Goal: Information Seeking & Learning: Find specific fact

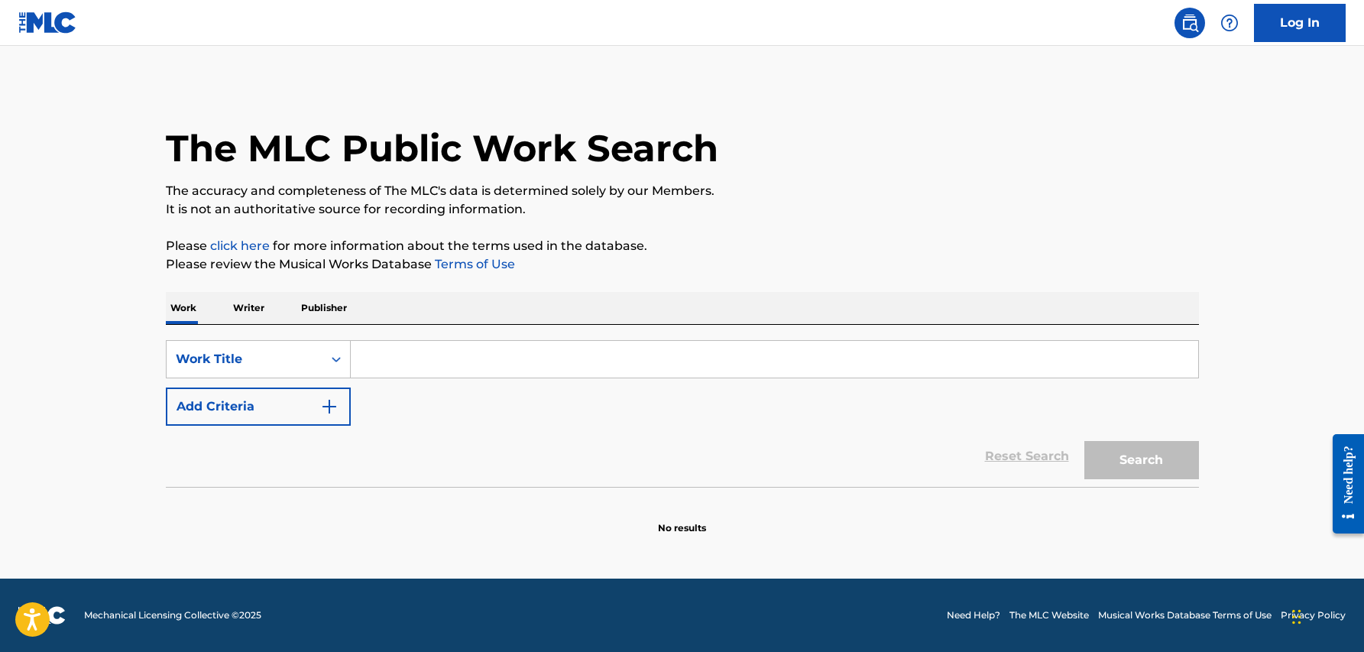
click at [415, 357] on input "Search Form" at bounding box center [775, 359] width 848 height 37
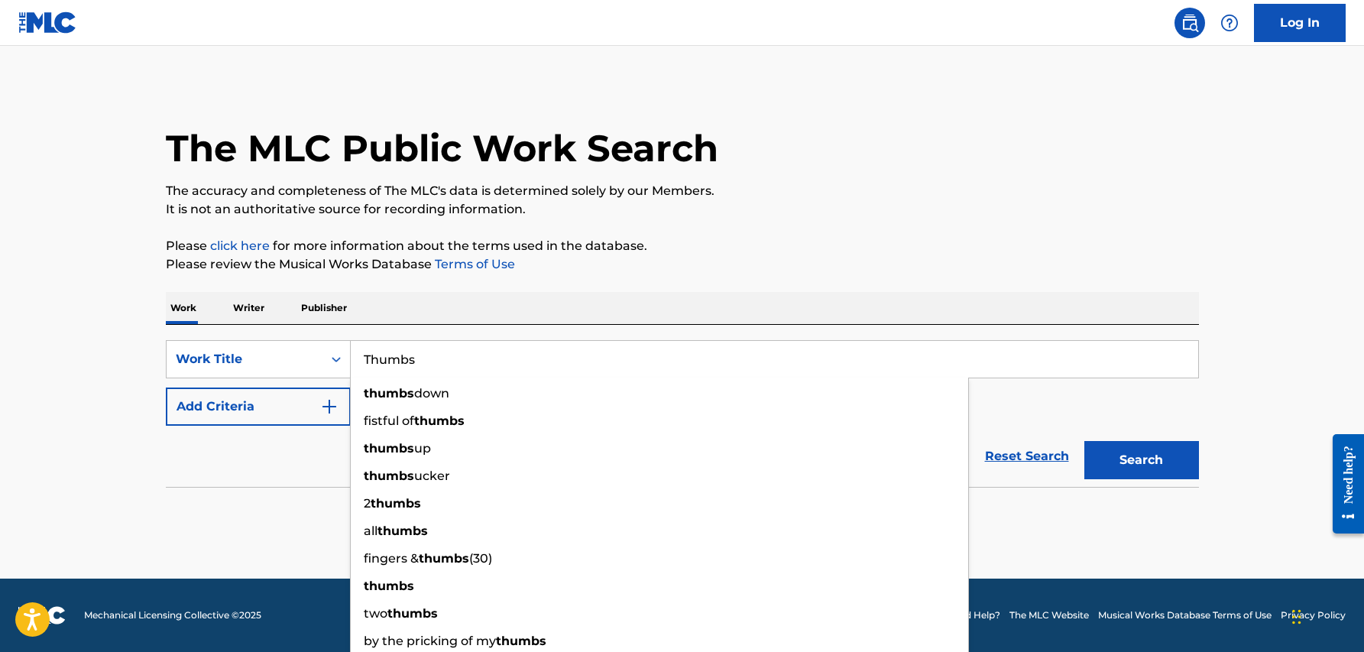
type input "Thumbs"
click at [1040, 84] on div "The MLC Public Work Search" at bounding box center [682, 140] width 1033 height 112
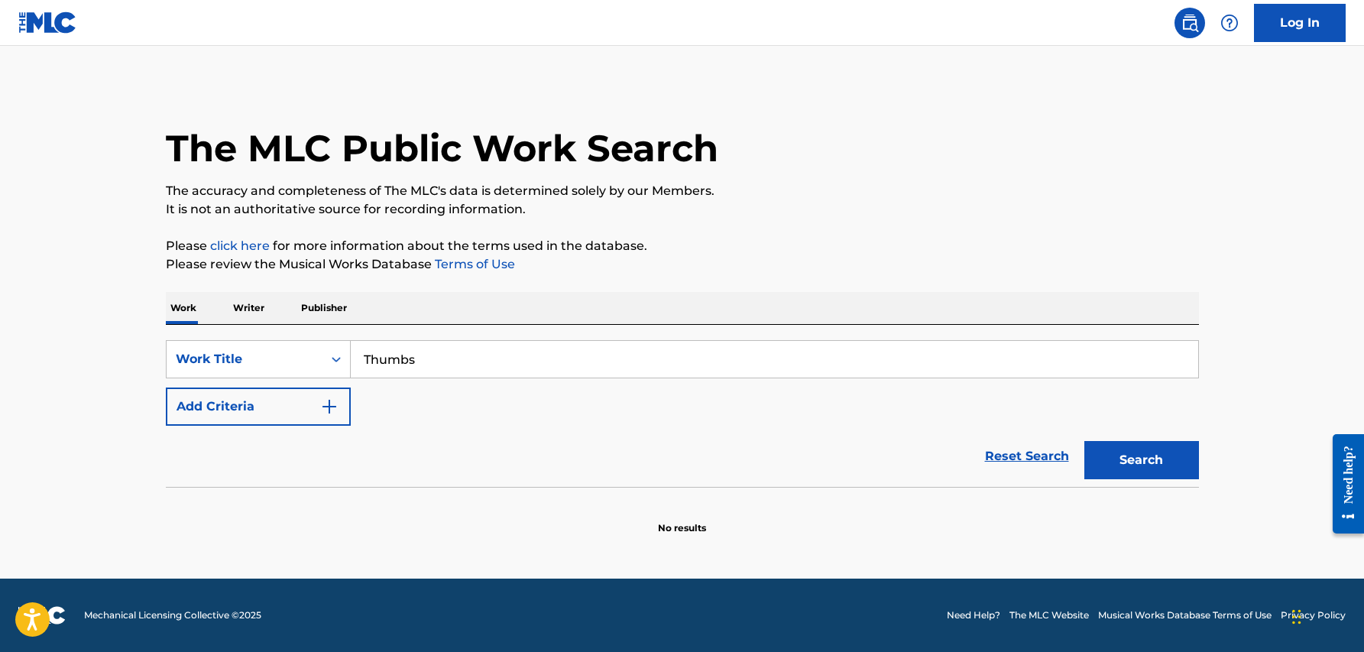
click at [255, 407] on button "Add Criteria" at bounding box center [258, 407] width 185 height 38
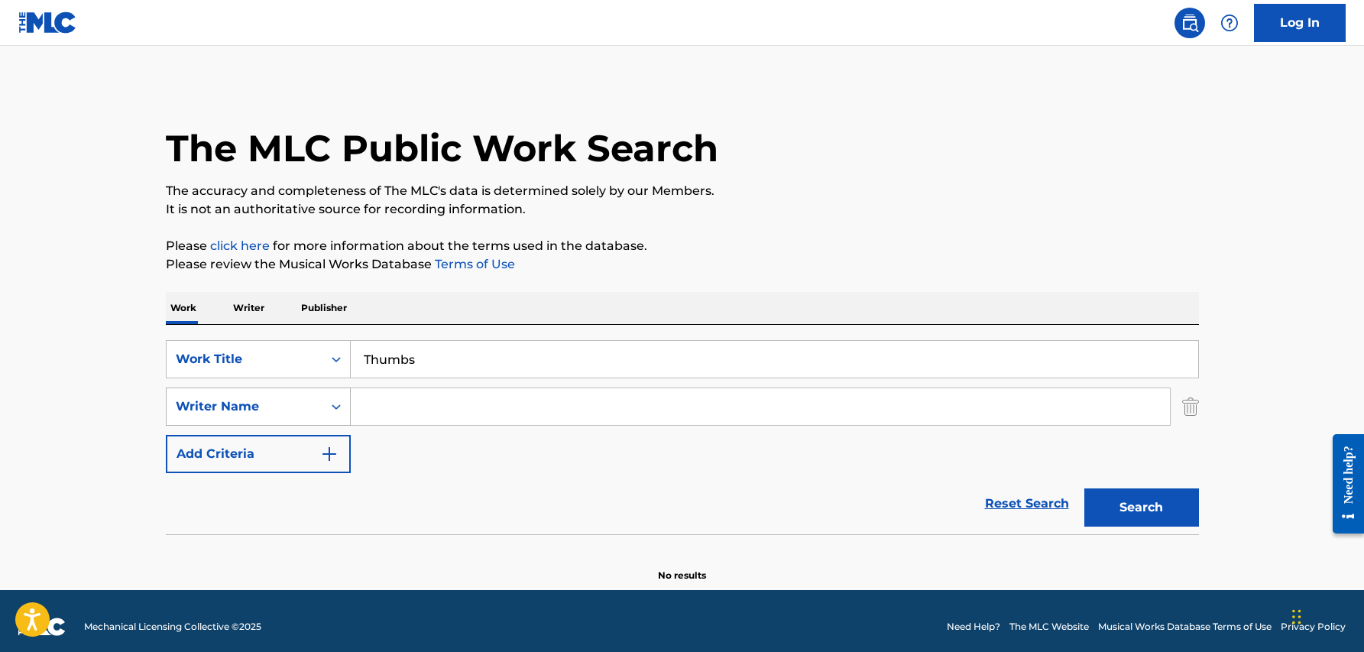
click at [267, 403] on div "Writer Name" at bounding box center [245, 406] width 138 height 18
click at [513, 383] on div "SearchWithCriteria615f8e5c-713e-4000-a622-8598ecfc7f95 Work Title Thumbs Search…" at bounding box center [682, 406] width 1033 height 133
click at [446, 417] on input "Search Form" at bounding box center [760, 406] width 819 height 37
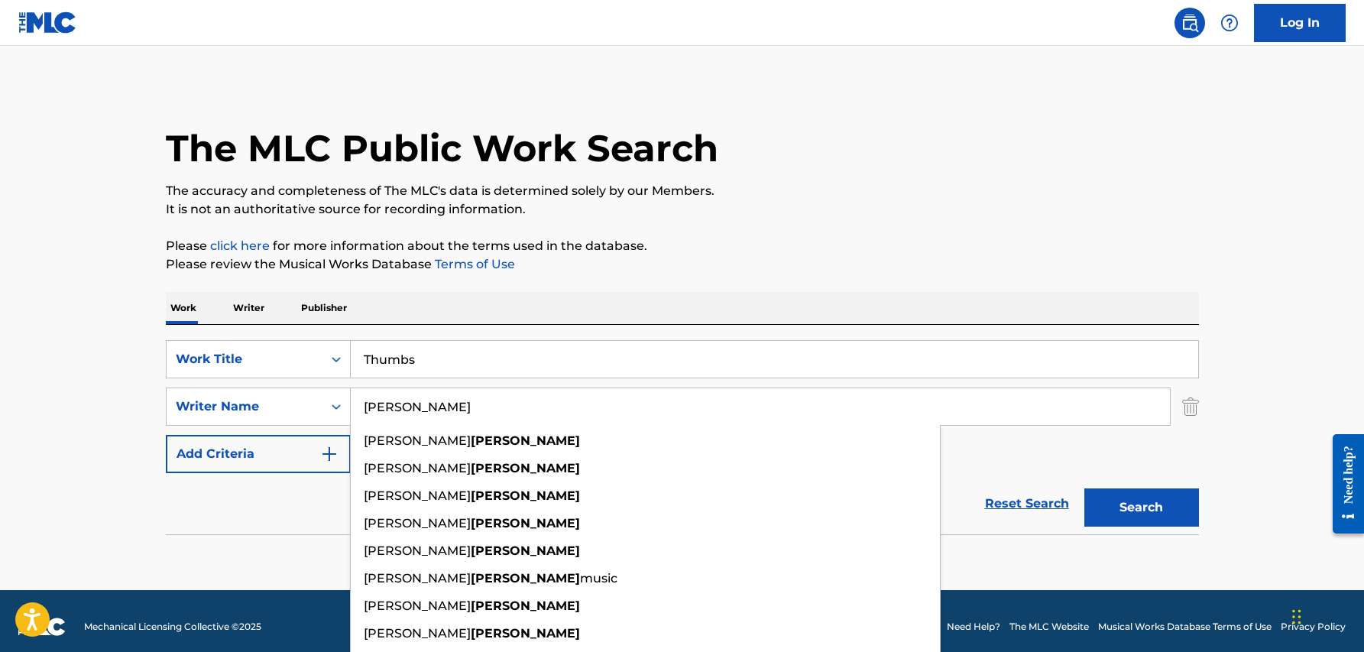
click at [1085, 488] on button "Search" at bounding box center [1142, 507] width 115 height 38
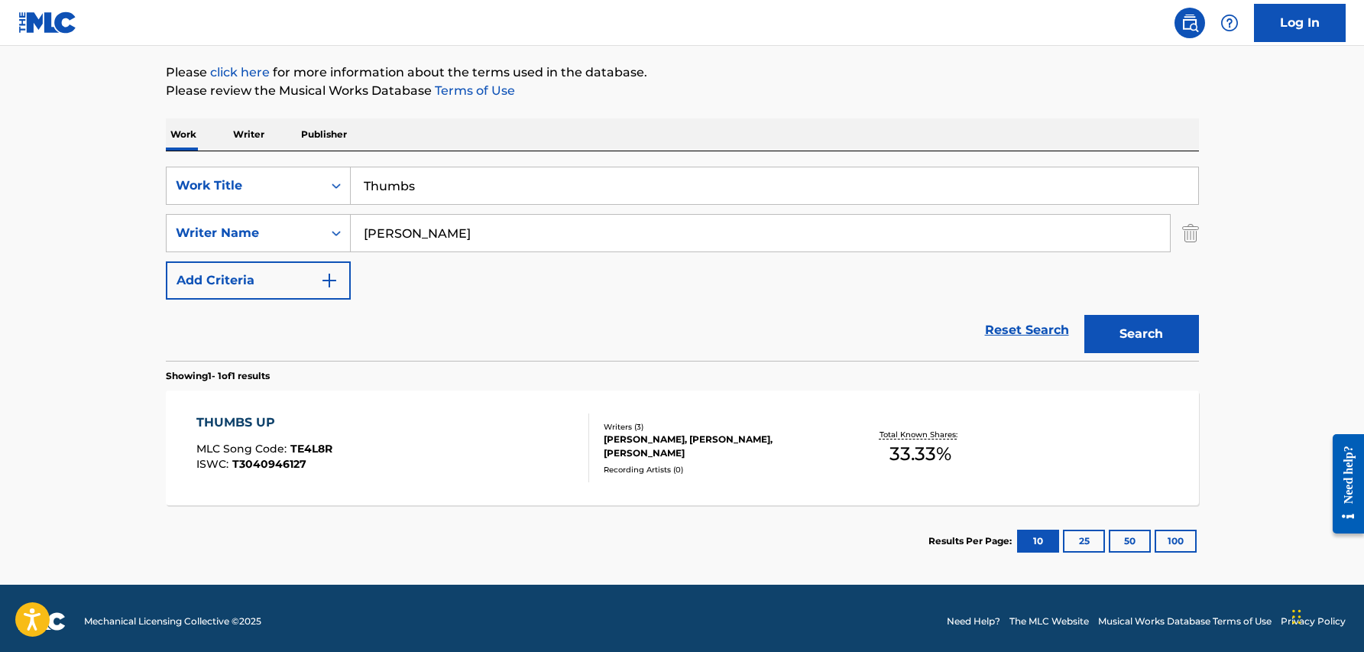
scroll to position [180, 0]
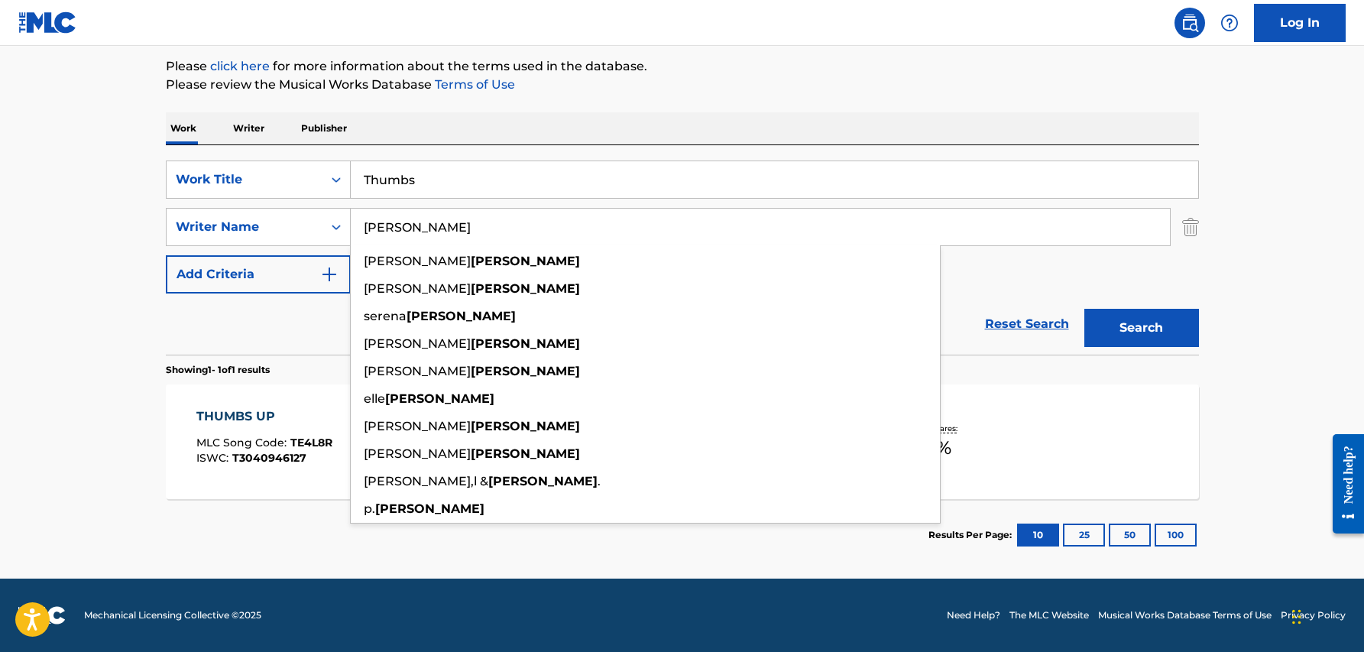
click at [420, 232] on input "[PERSON_NAME]" at bounding box center [760, 227] width 819 height 37
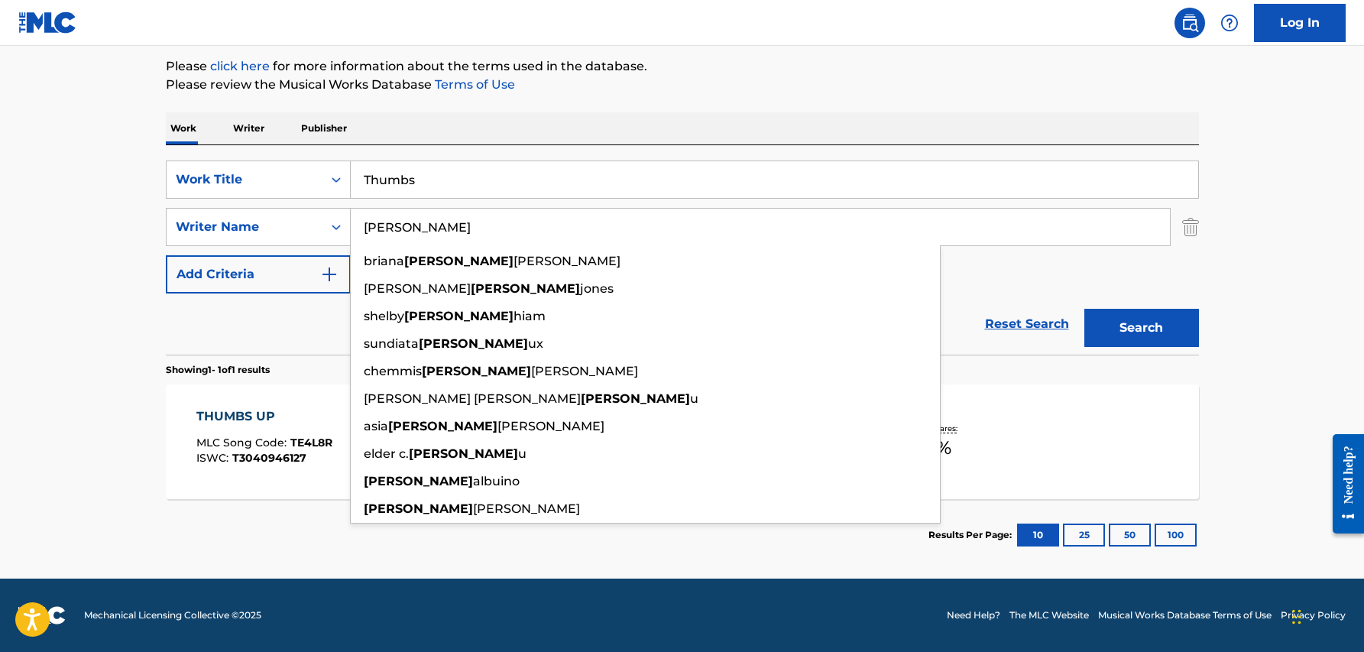
type input "[PERSON_NAME]"
click at [1085, 309] on button "Search" at bounding box center [1142, 328] width 115 height 38
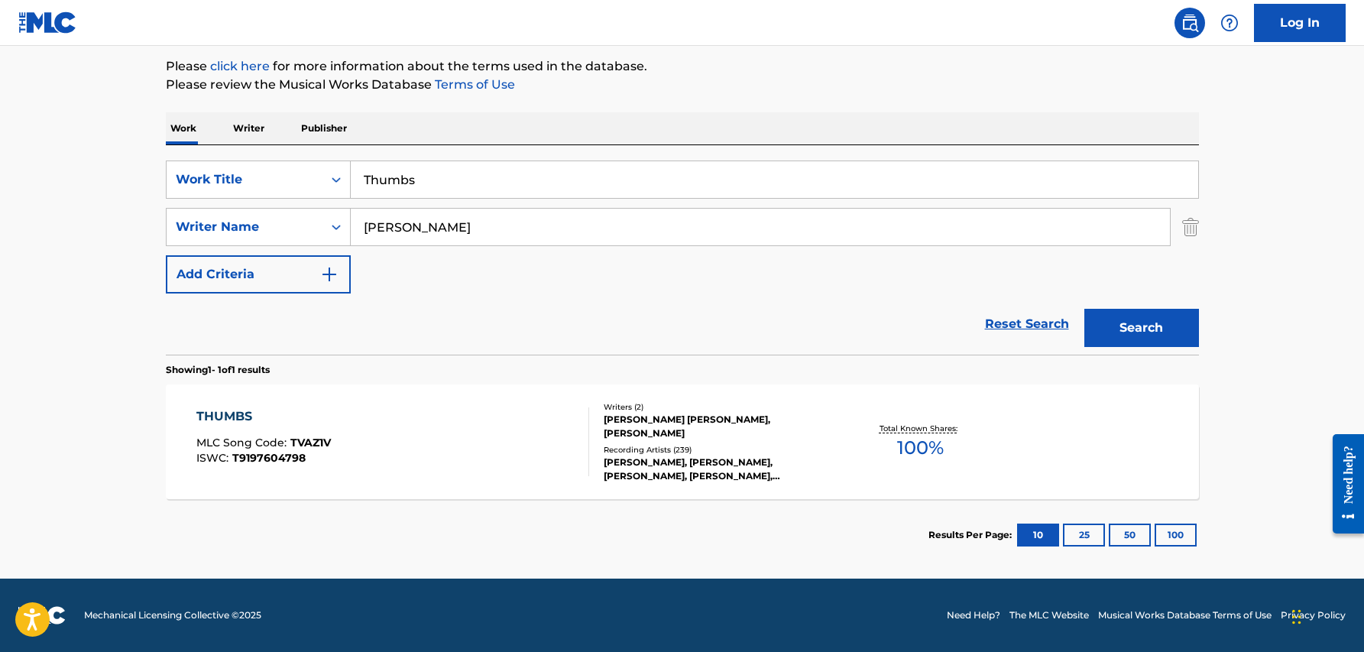
click at [414, 451] on div "THUMBS MLC Song Code : TVAZ1V ISWC : T9197604798" at bounding box center [392, 441] width 393 height 69
